Goal: Find specific page/section: Find specific page/section

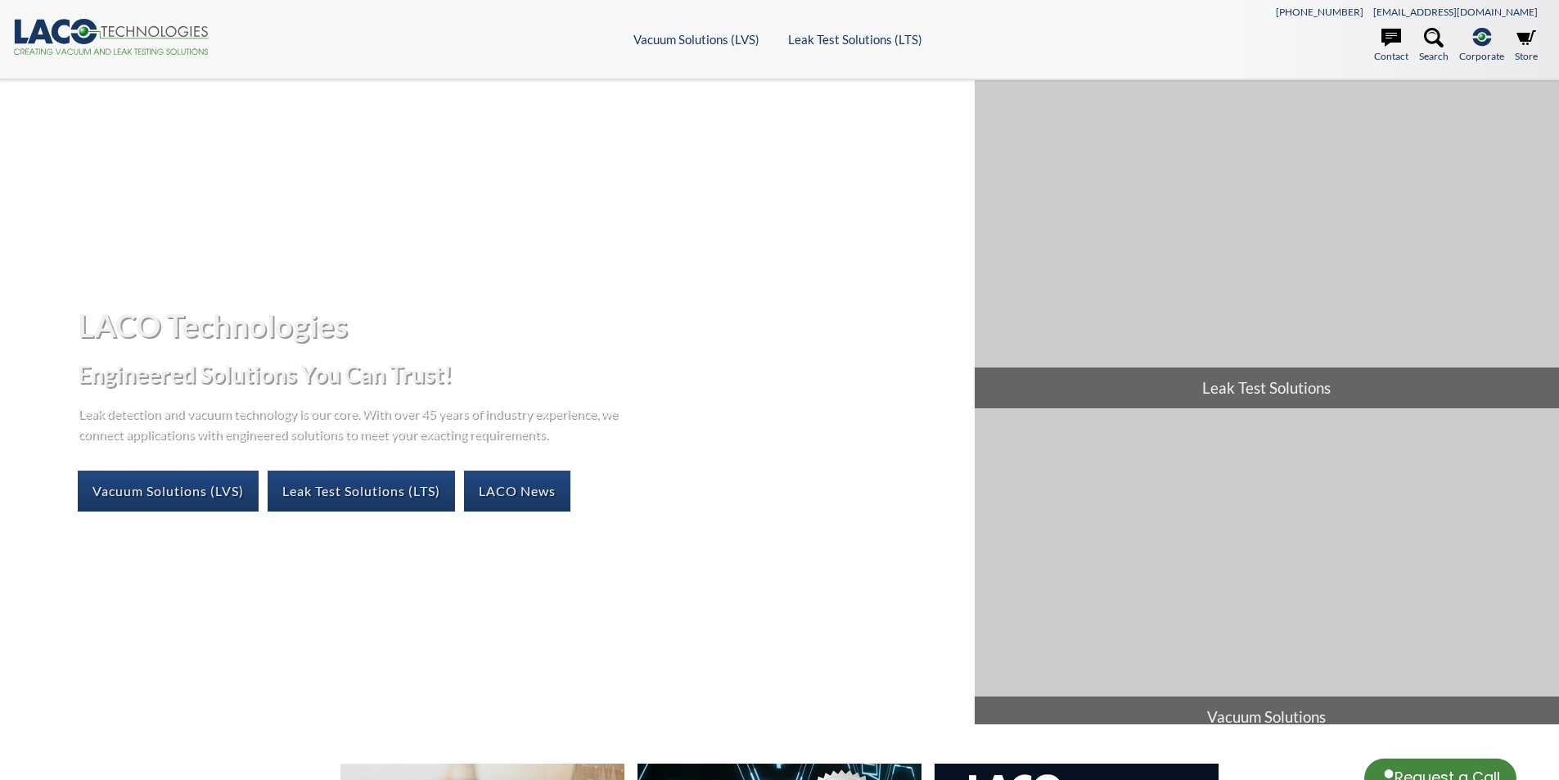
select select "Language Translate Widget"
click at [183, 489] on link "Vacuum Solutions (LVS)" at bounding box center [168, 491] width 181 height 41
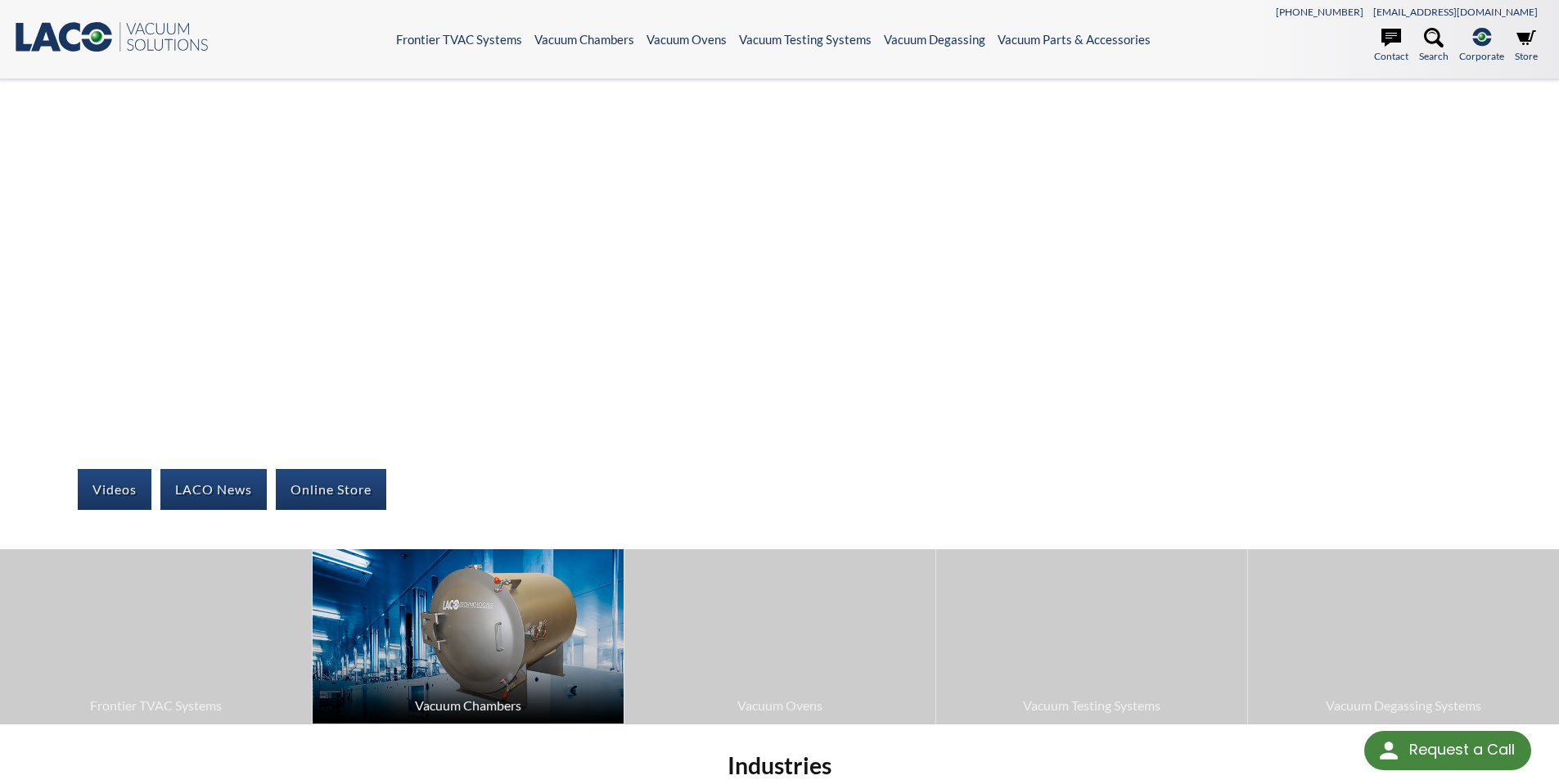
click at [430, 668] on img at bounding box center [468, 636] width 311 height 174
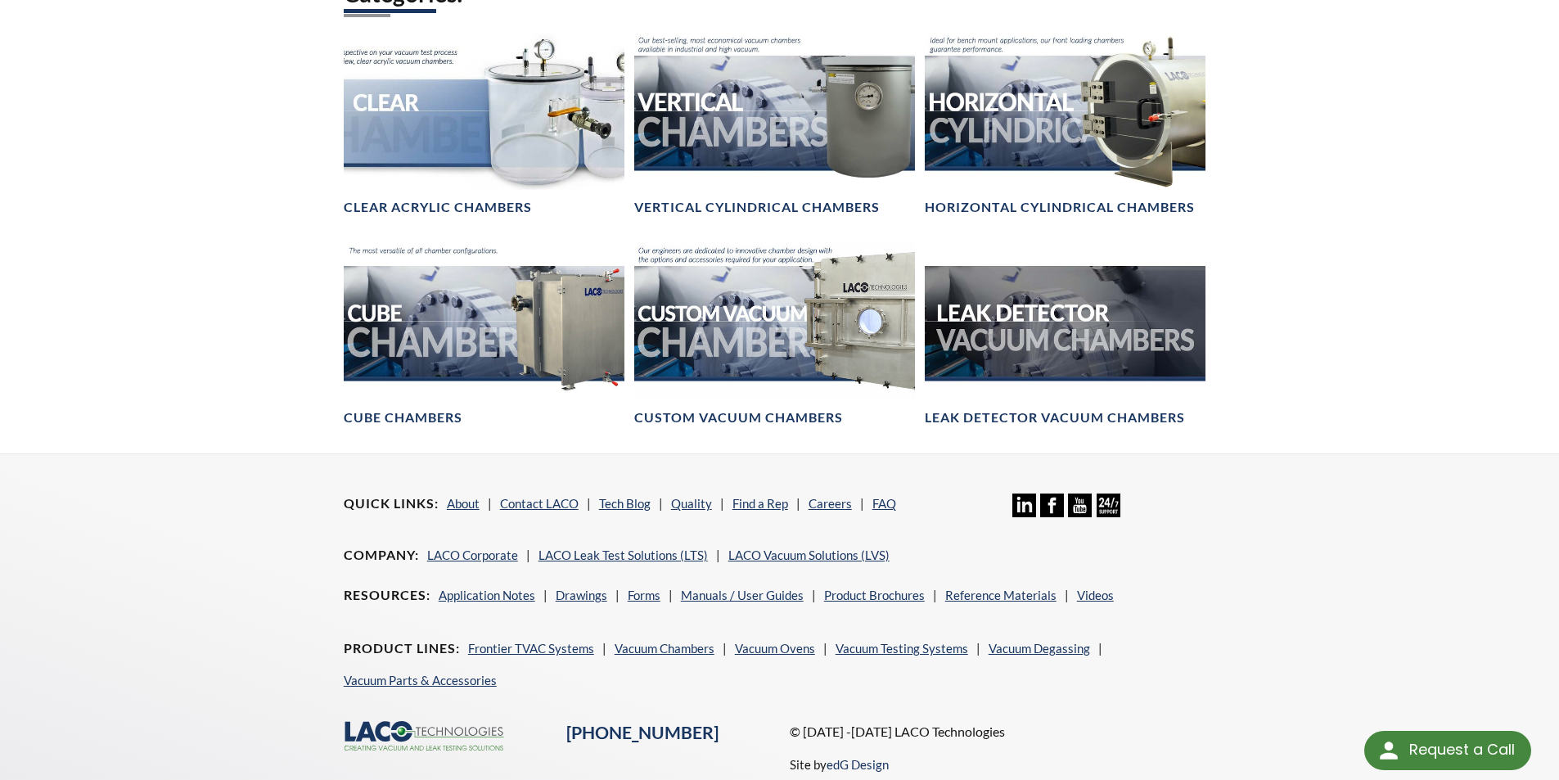
scroll to position [736, 0]
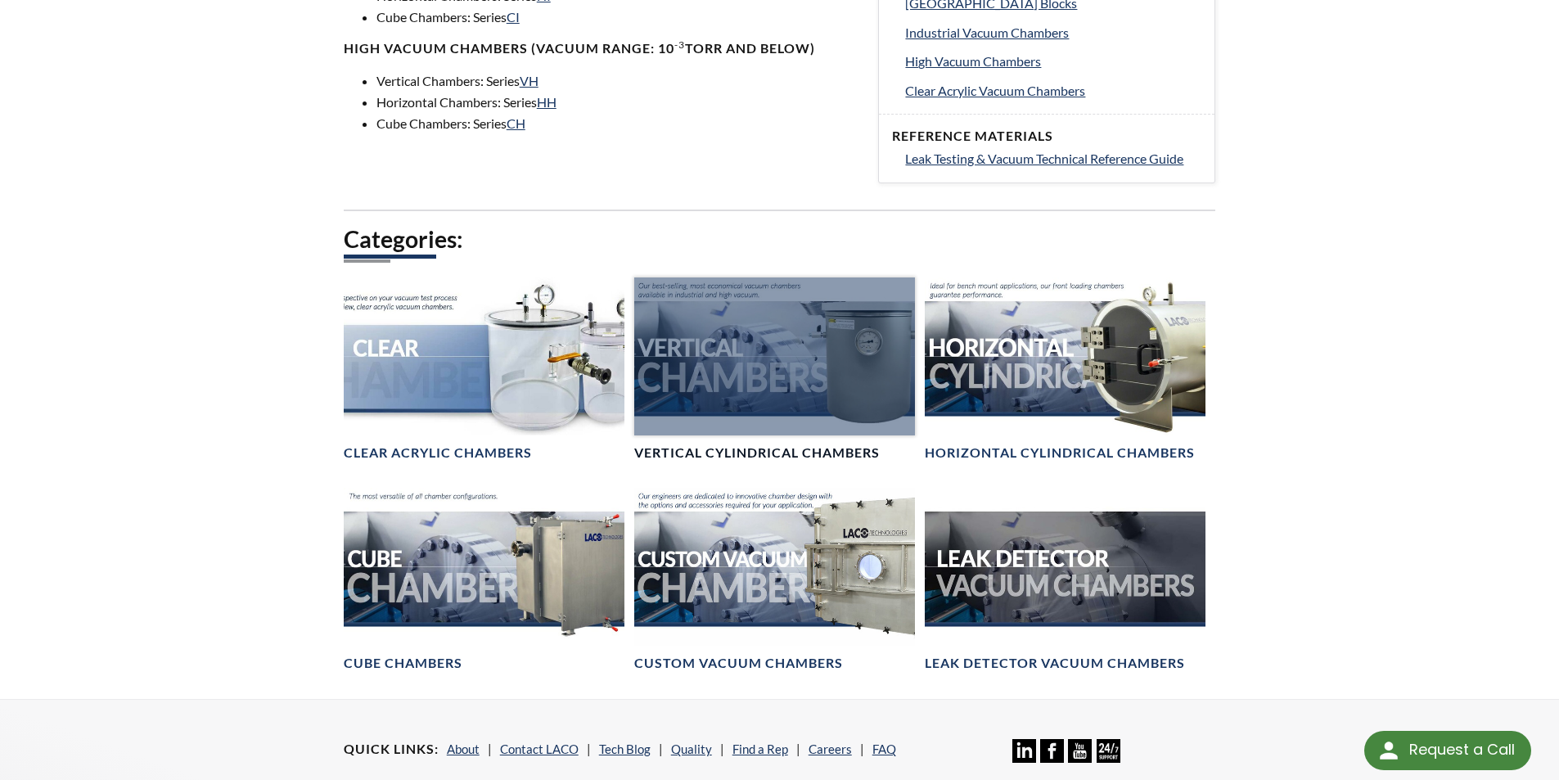
click at [707, 444] on h4 "Vertical Cylindrical Chambers" at bounding box center [757, 452] width 246 height 17
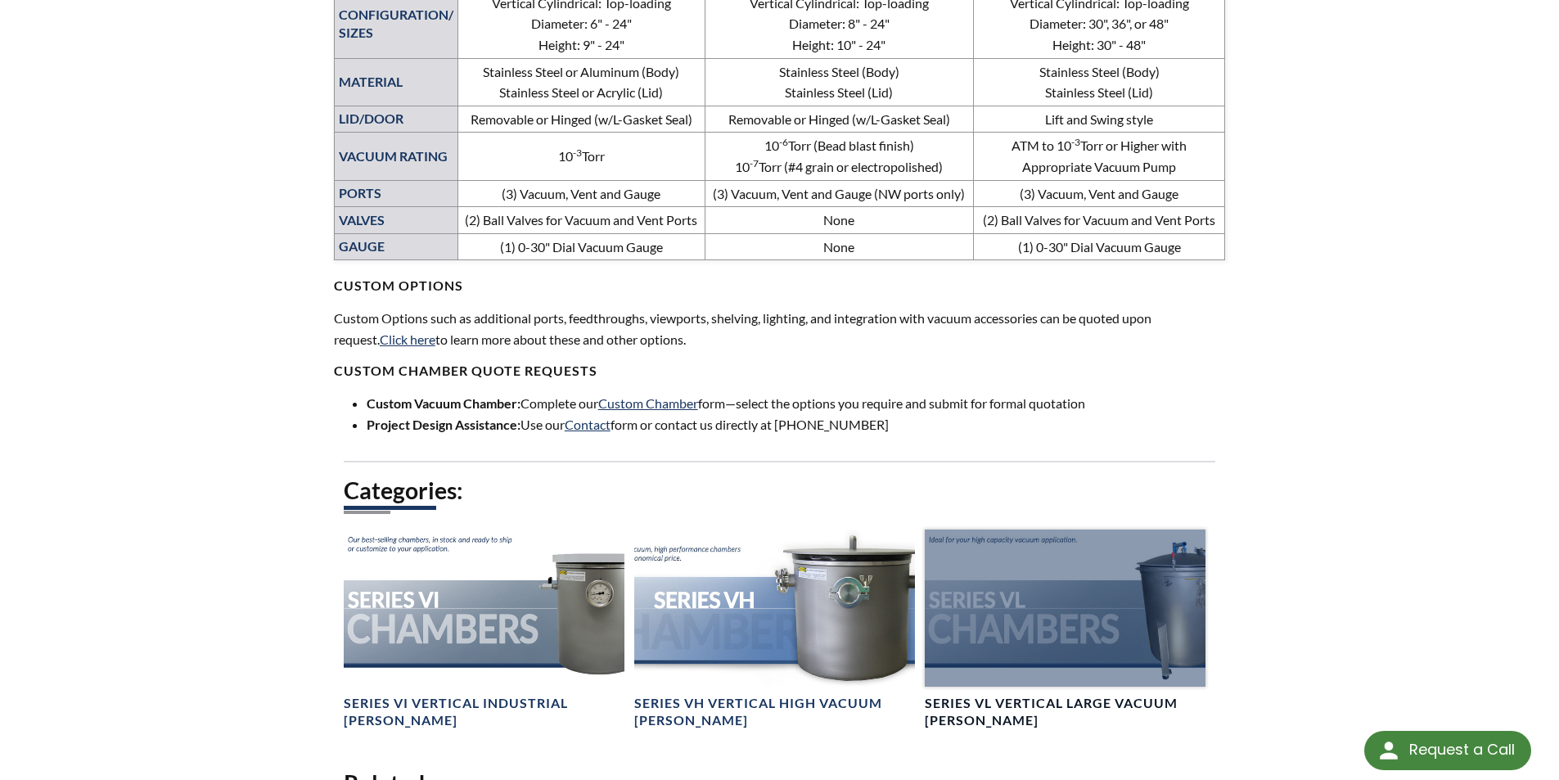
scroll to position [1064, 0]
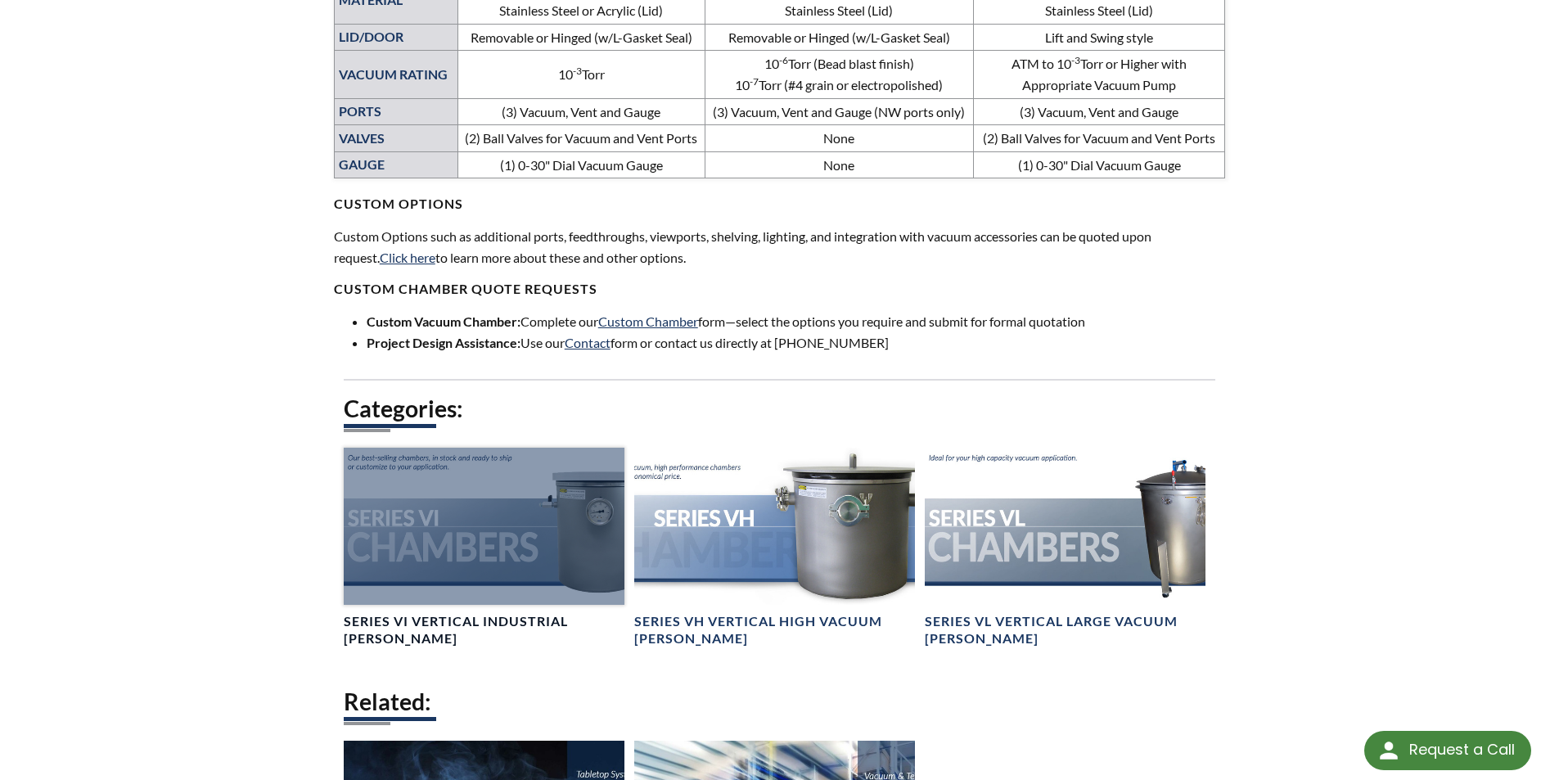
click at [480, 591] on div at bounding box center [484, 527] width 281 height 158
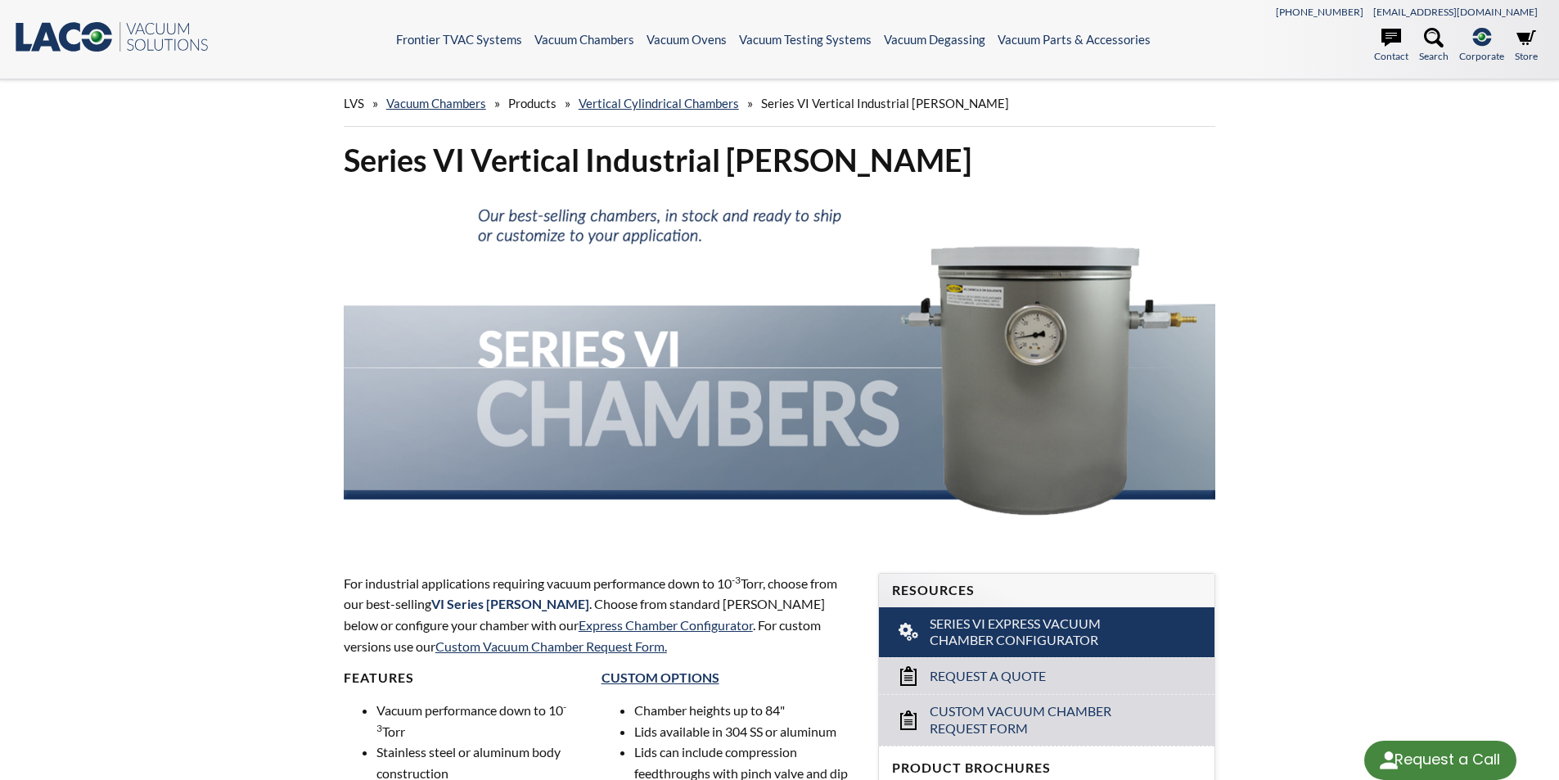
select select "Language Translate Widget"
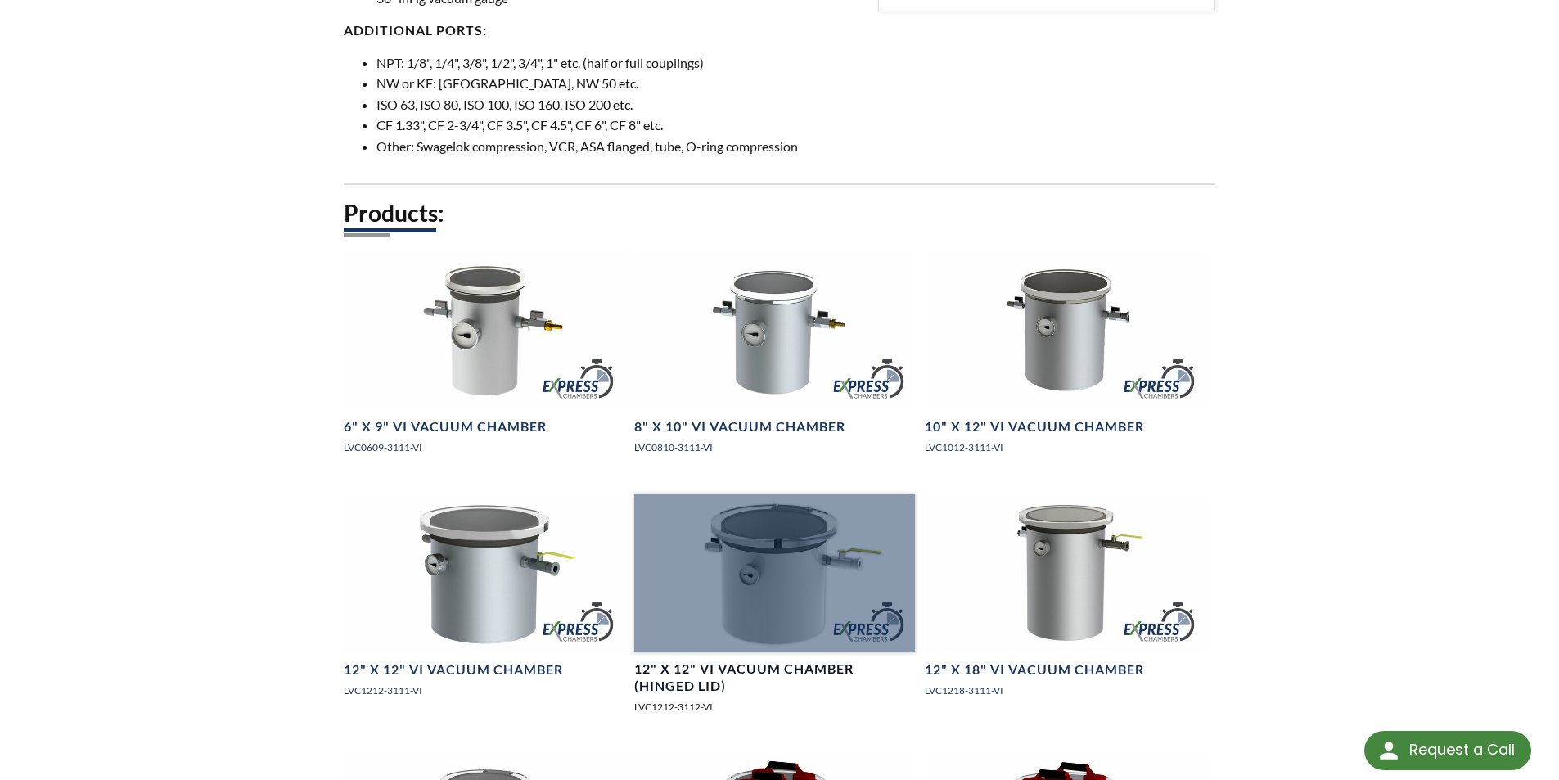
scroll to position [982, 0]
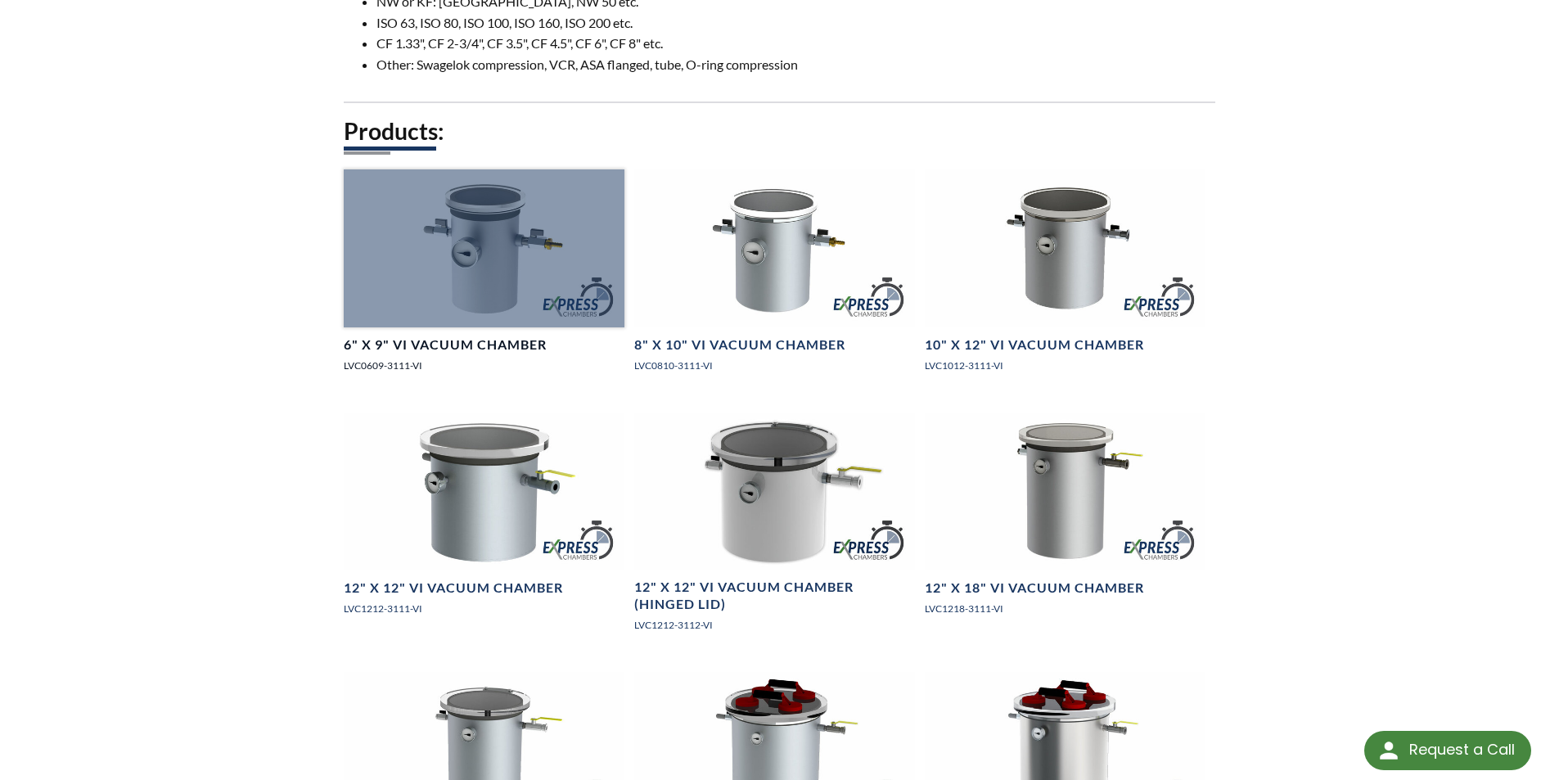
click at [482, 354] on h4 "6" X 9" VI Vacuum Chamber" at bounding box center [445, 344] width 203 height 17
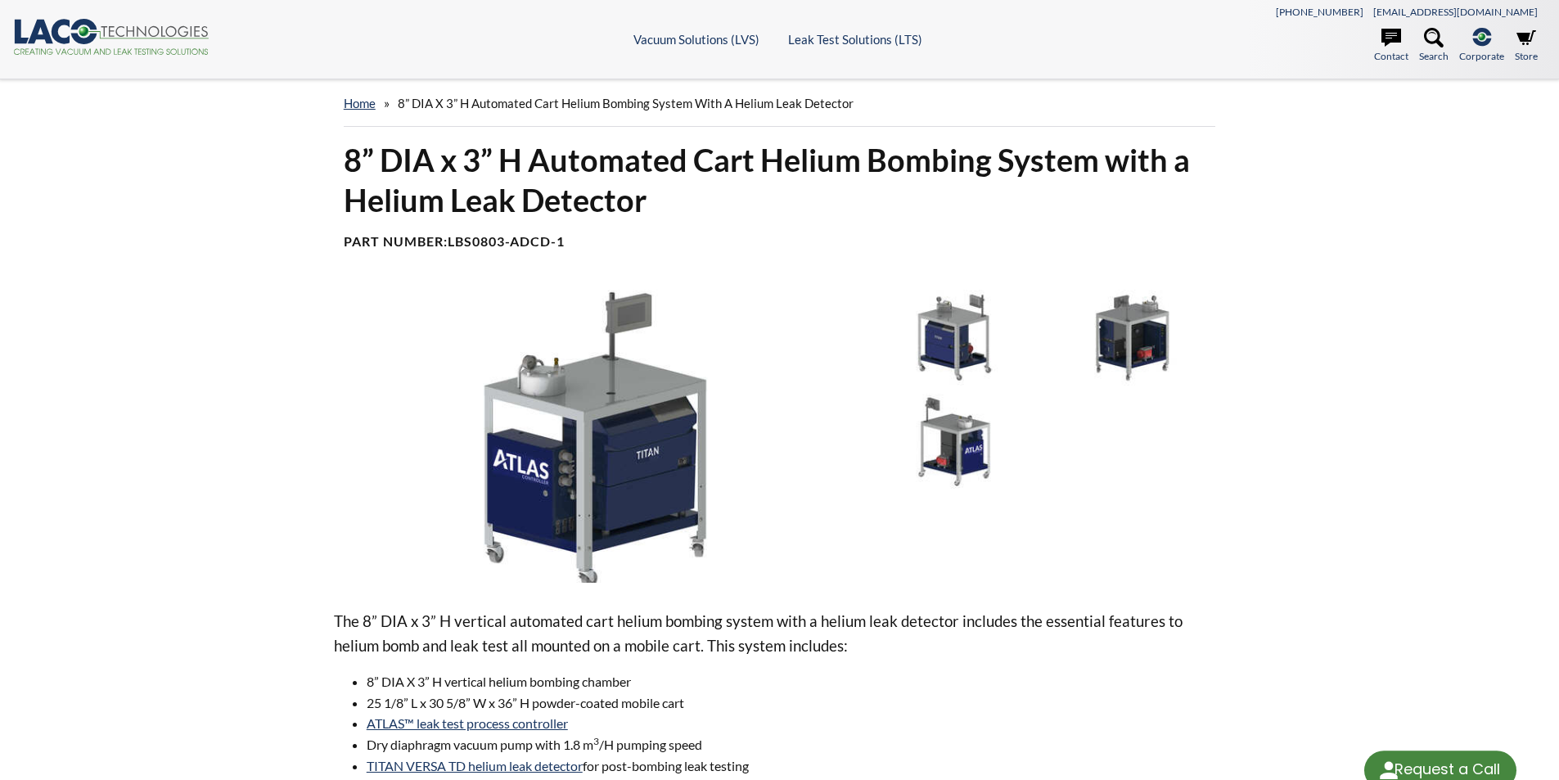
select select "Language Translate Widget"
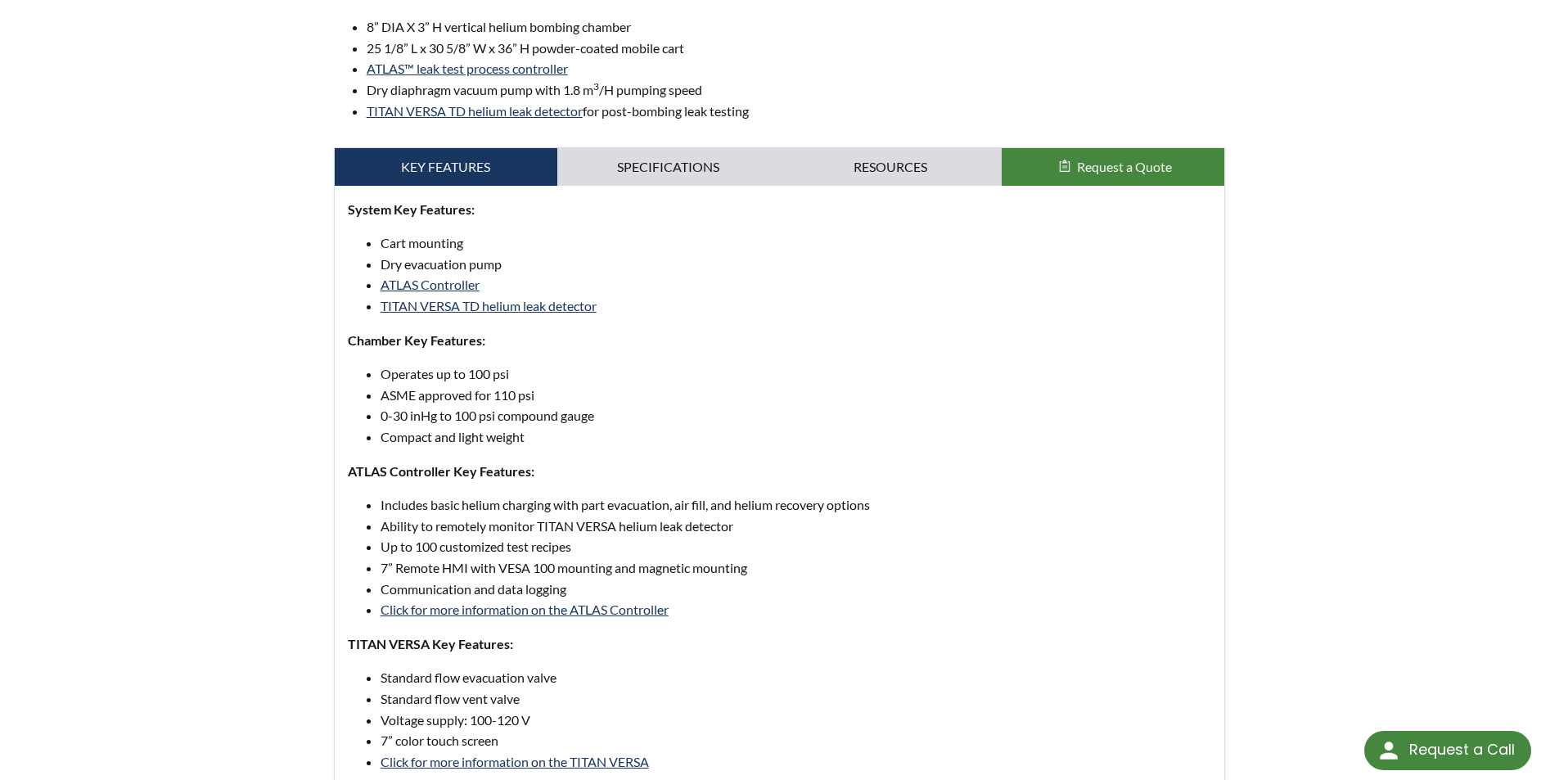
scroll to position [164, 0]
